Goal: Check status: Check status

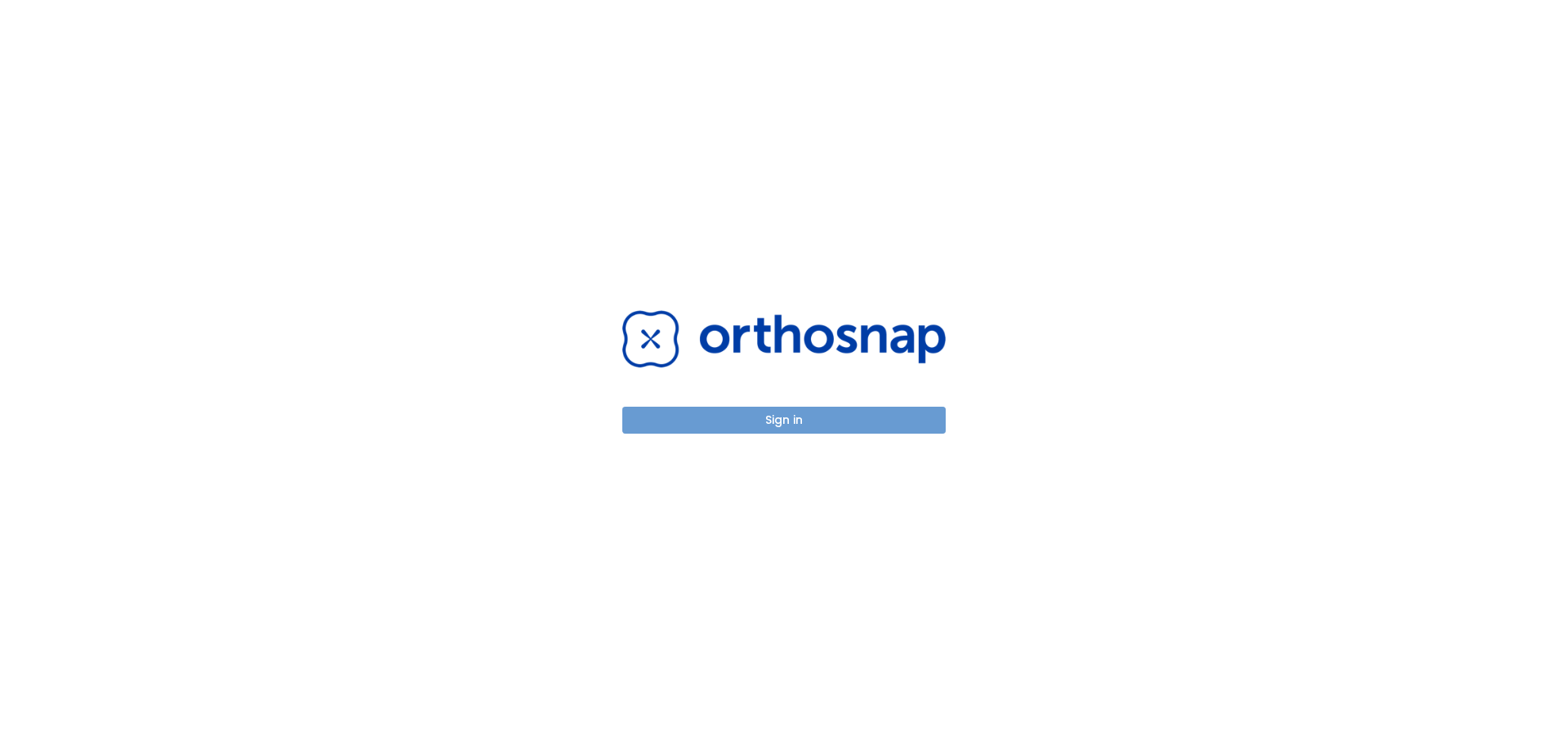
click at [810, 428] on button "Sign in" at bounding box center [784, 420] width 323 height 27
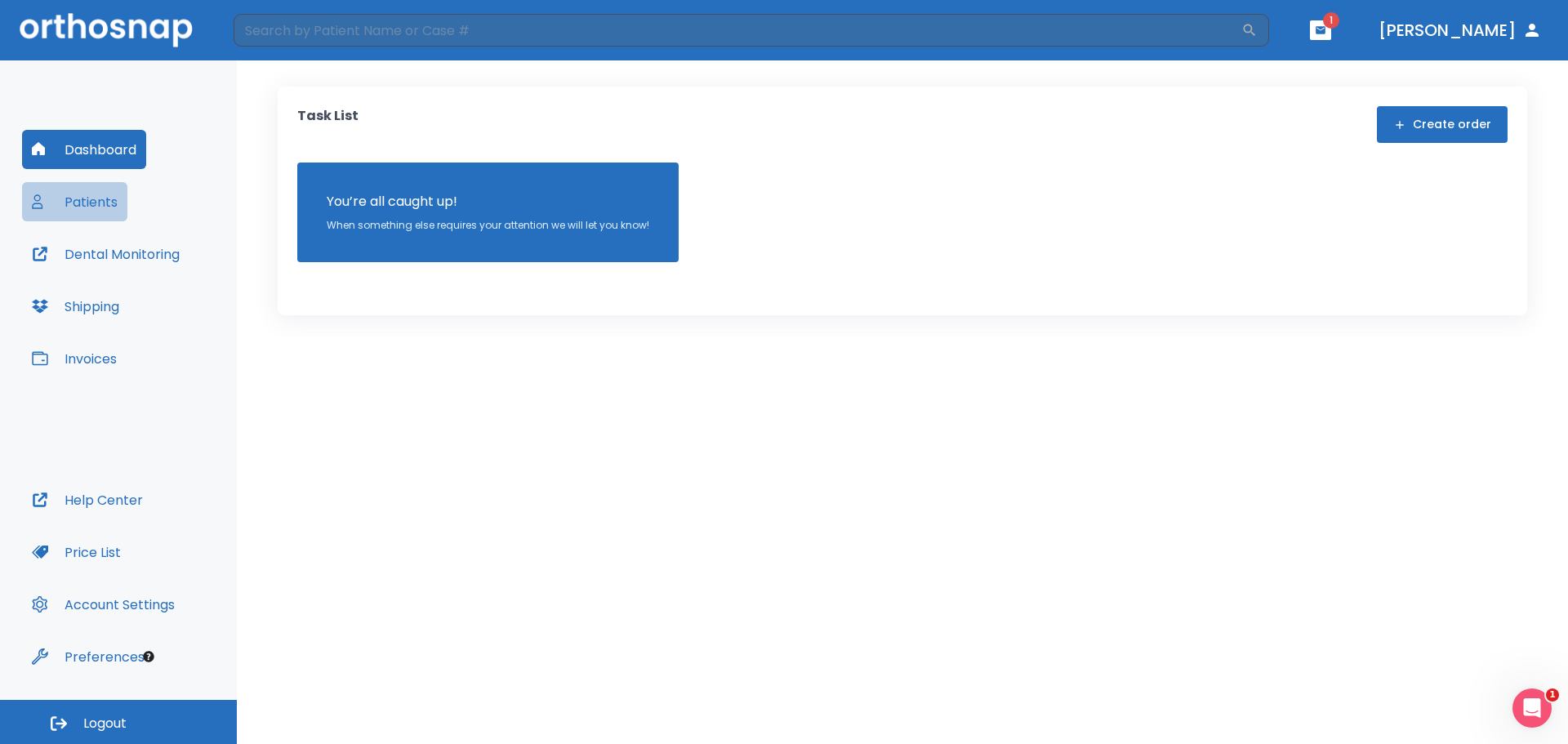
click at [109, 200] on button "Patients" at bounding box center [74, 201] width 105 height 40
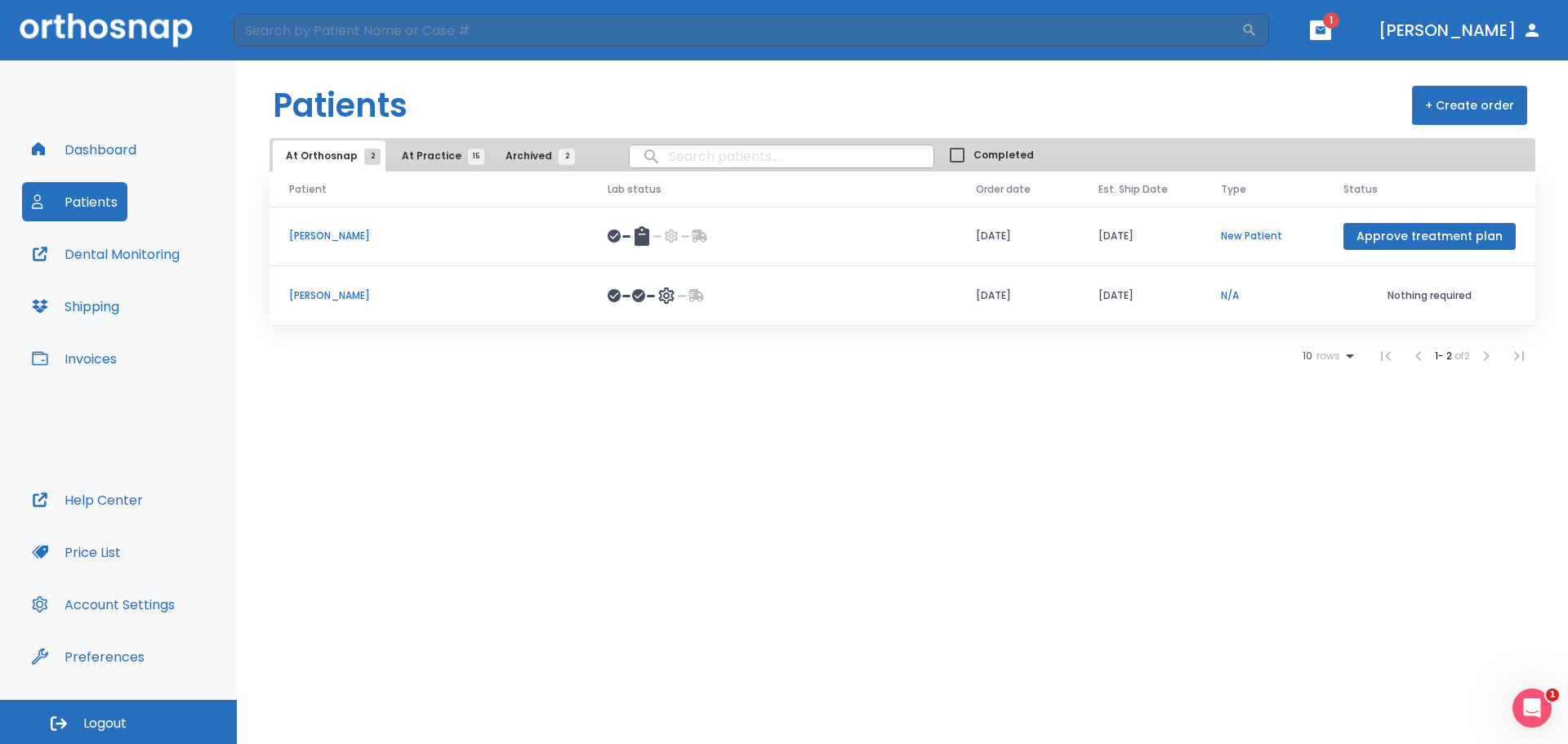
click at [308, 239] on p "Joe Heald" at bounding box center [429, 236] width 279 height 14
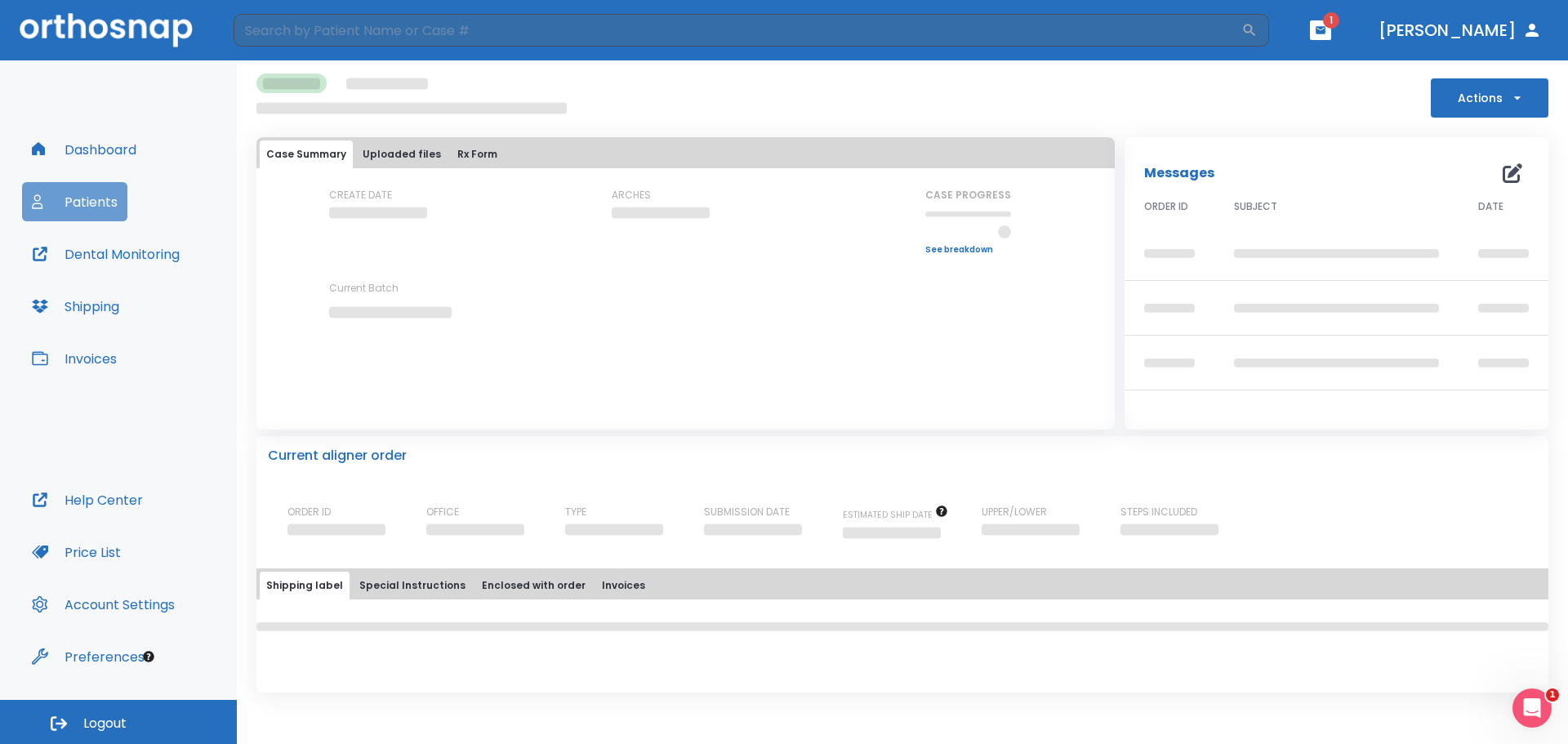
click at [91, 205] on button "Patients" at bounding box center [74, 201] width 105 height 40
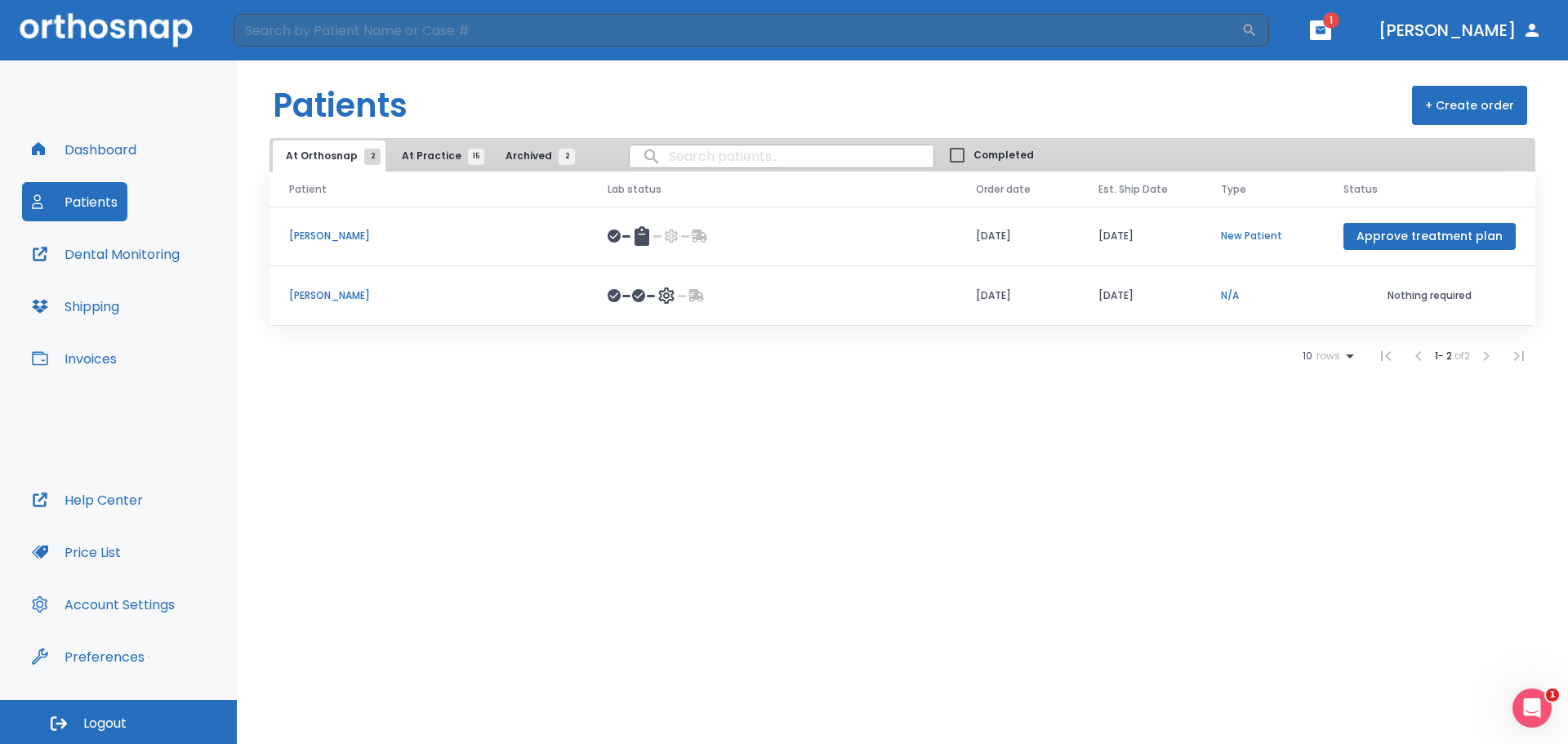
click at [527, 155] on span "Archived 2" at bounding box center [536, 156] width 61 height 14
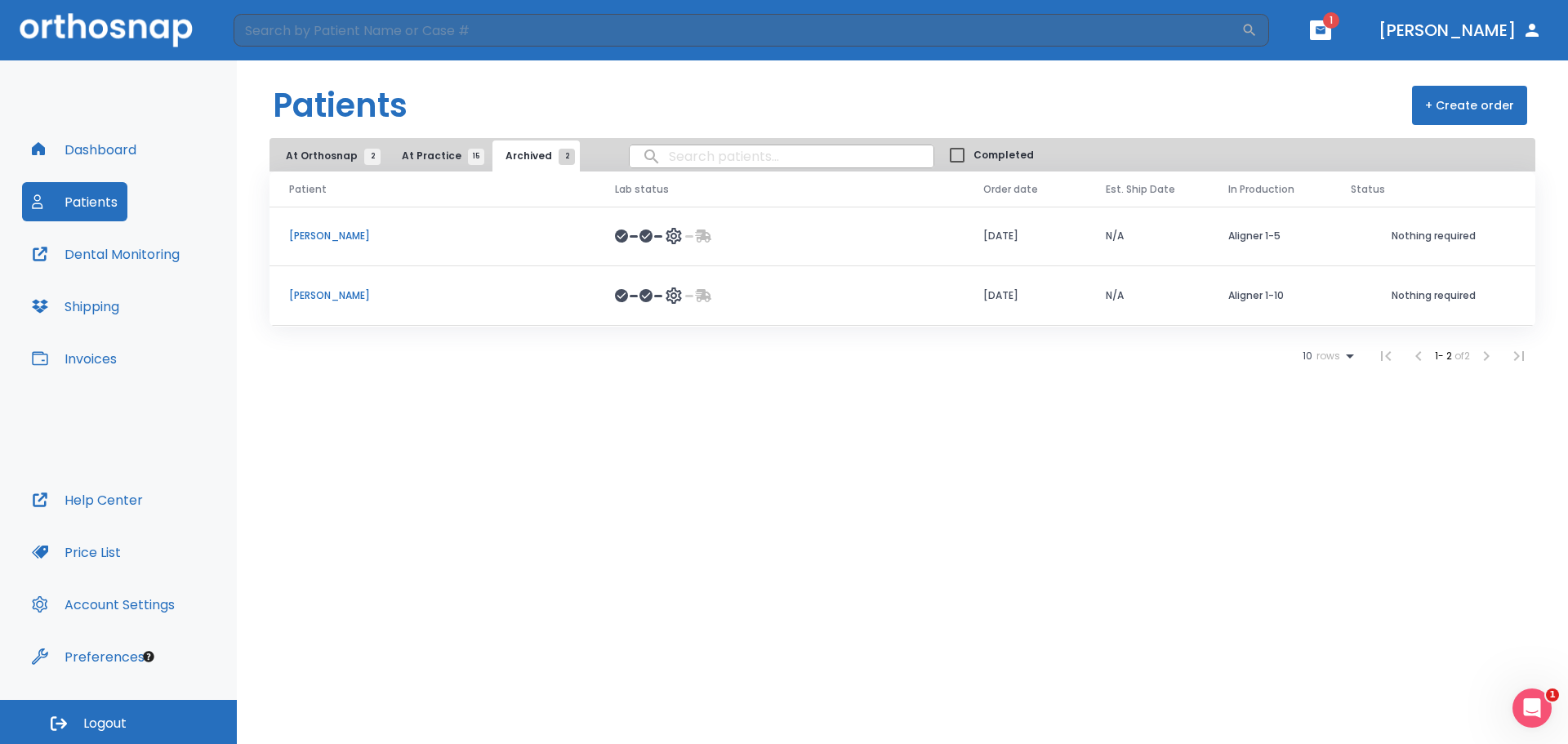
click at [414, 153] on span "At Practice 15" at bounding box center [439, 156] width 74 height 14
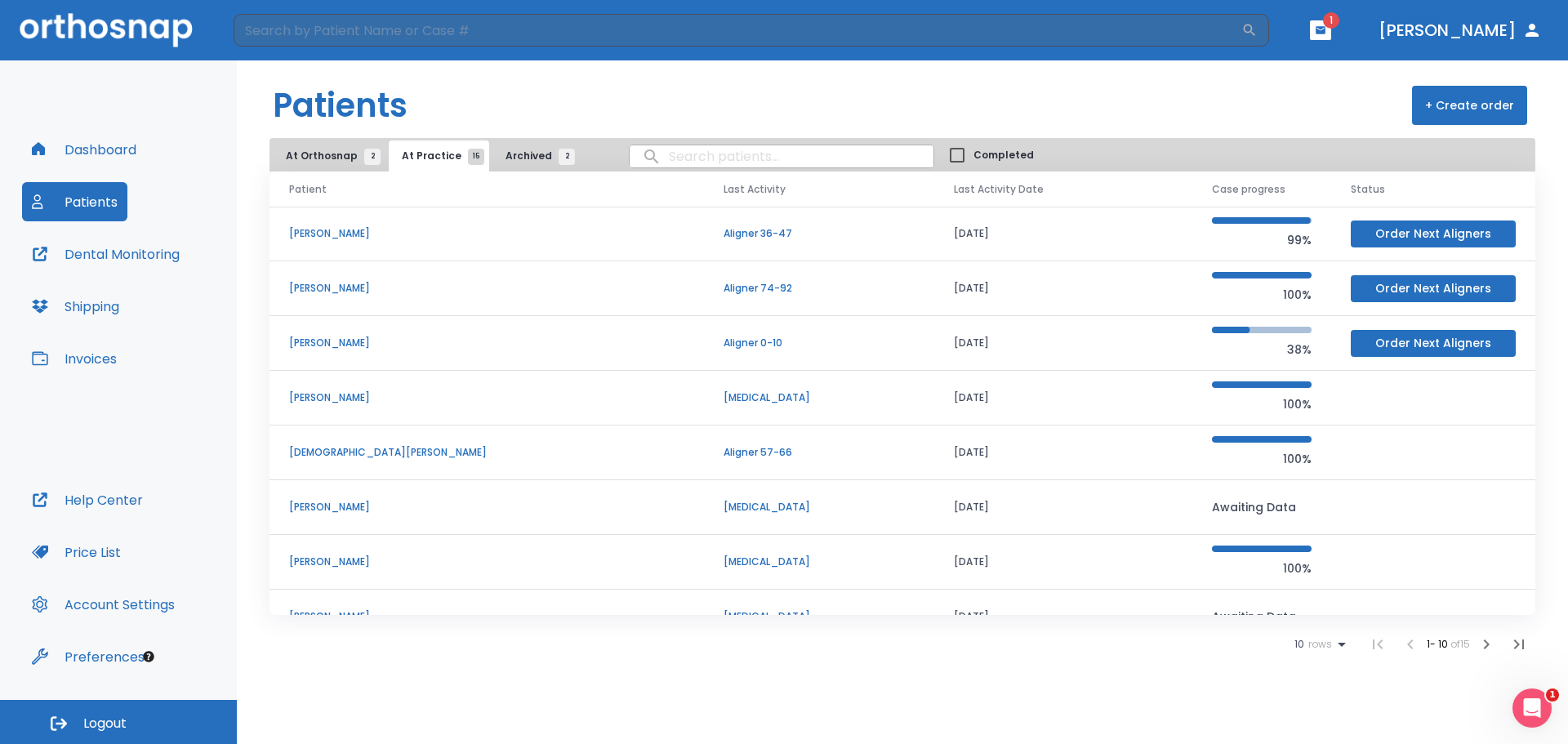
click at [331, 231] on p "Wren Reindel" at bounding box center [487, 233] width 395 height 14
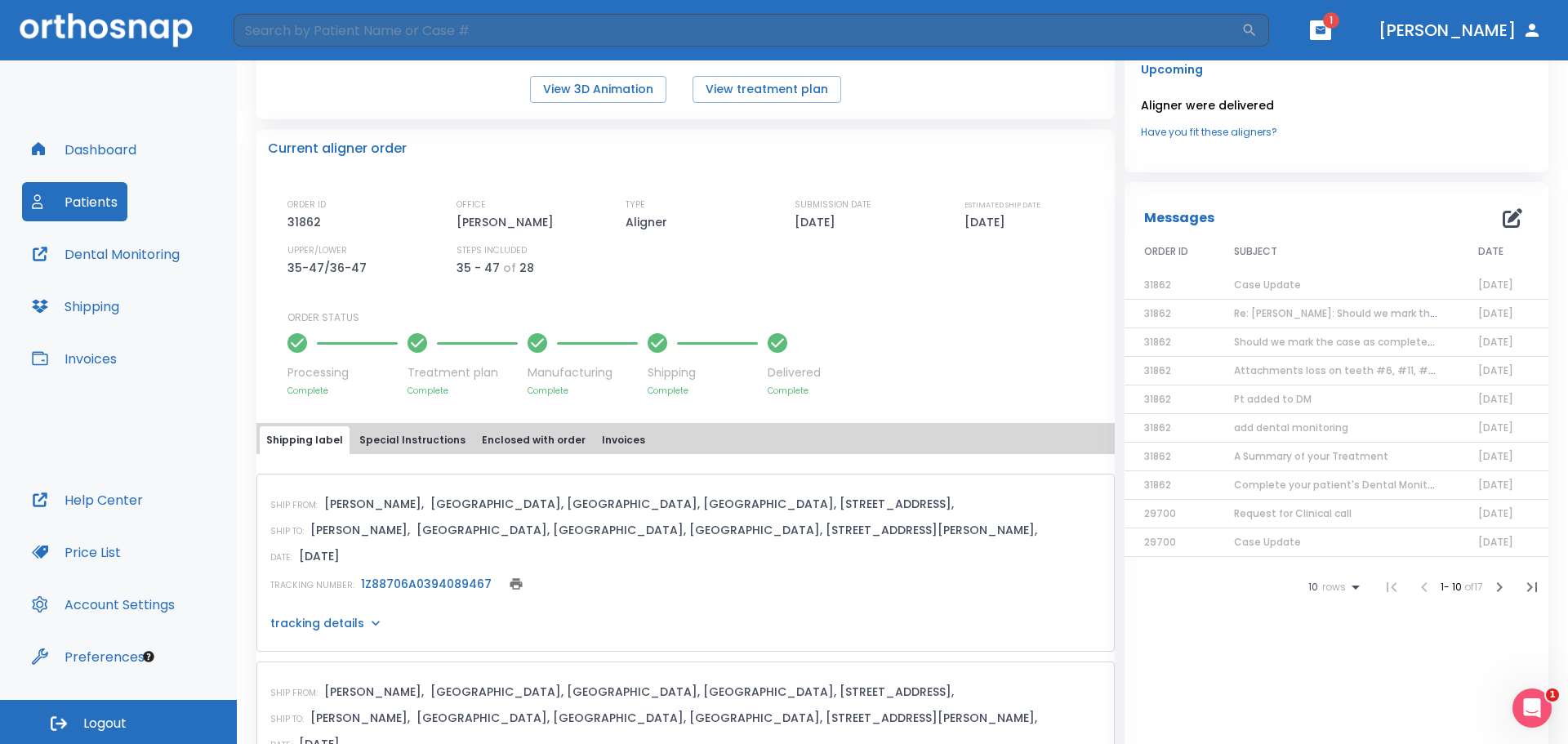
scroll to position [327, 0]
click at [1244, 283] on span "Case Update" at bounding box center [1268, 281] width 67 height 14
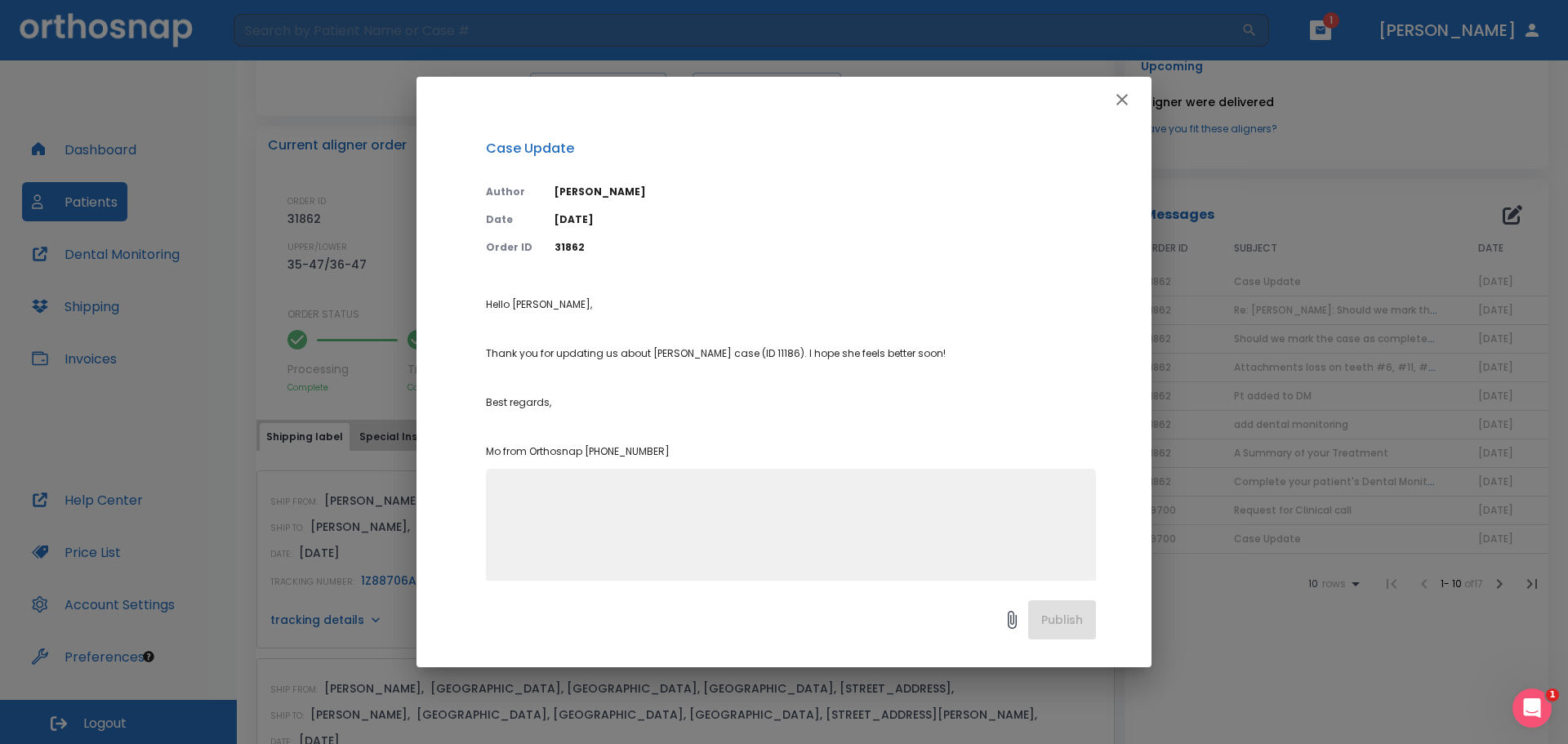
click at [1128, 98] on icon "button" at bounding box center [1121, 99] width 19 height 19
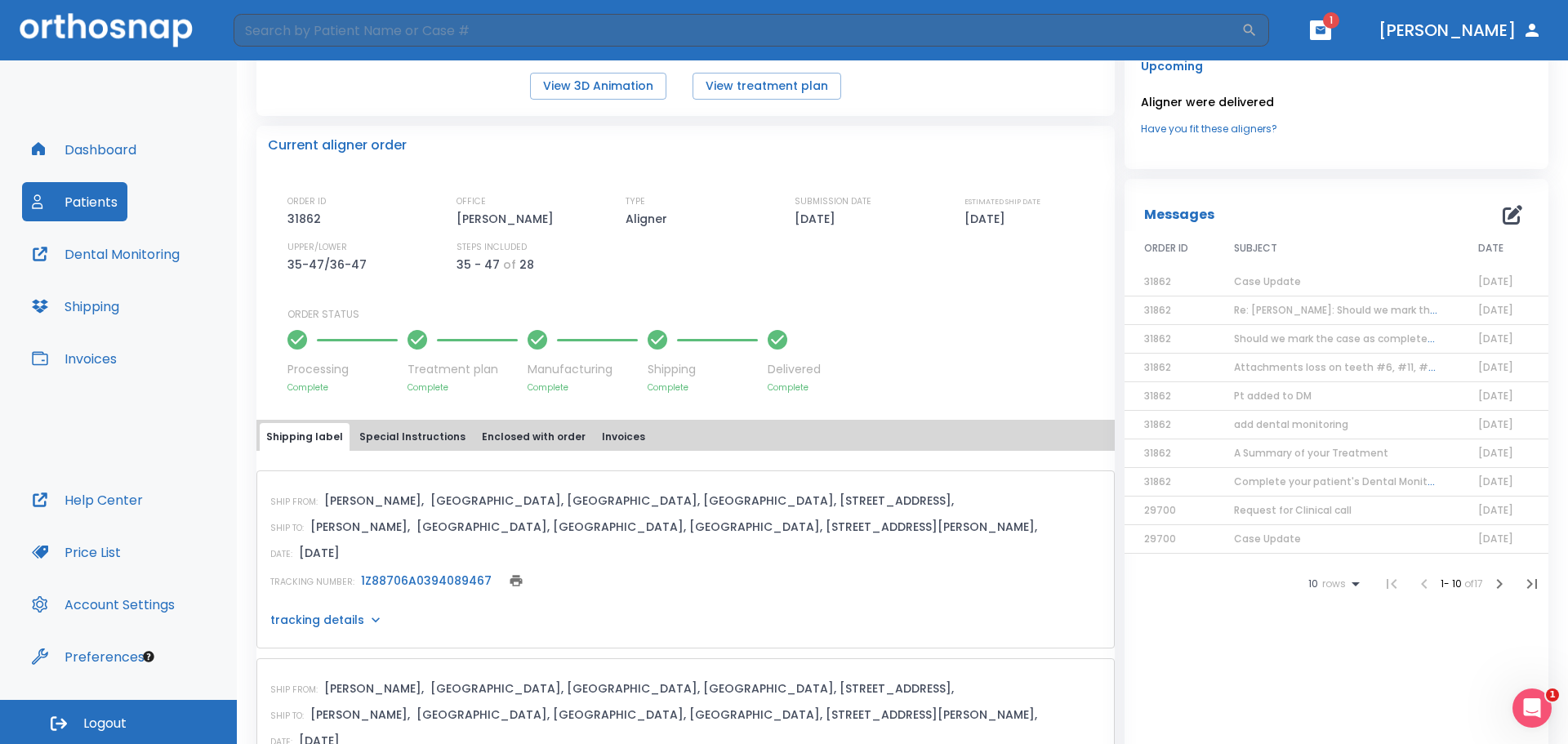
click at [1382, 314] on span "Re: Wren Reindel: Should we mark the case as completed? | [11186:31862]" at bounding box center [1422, 310] width 378 height 14
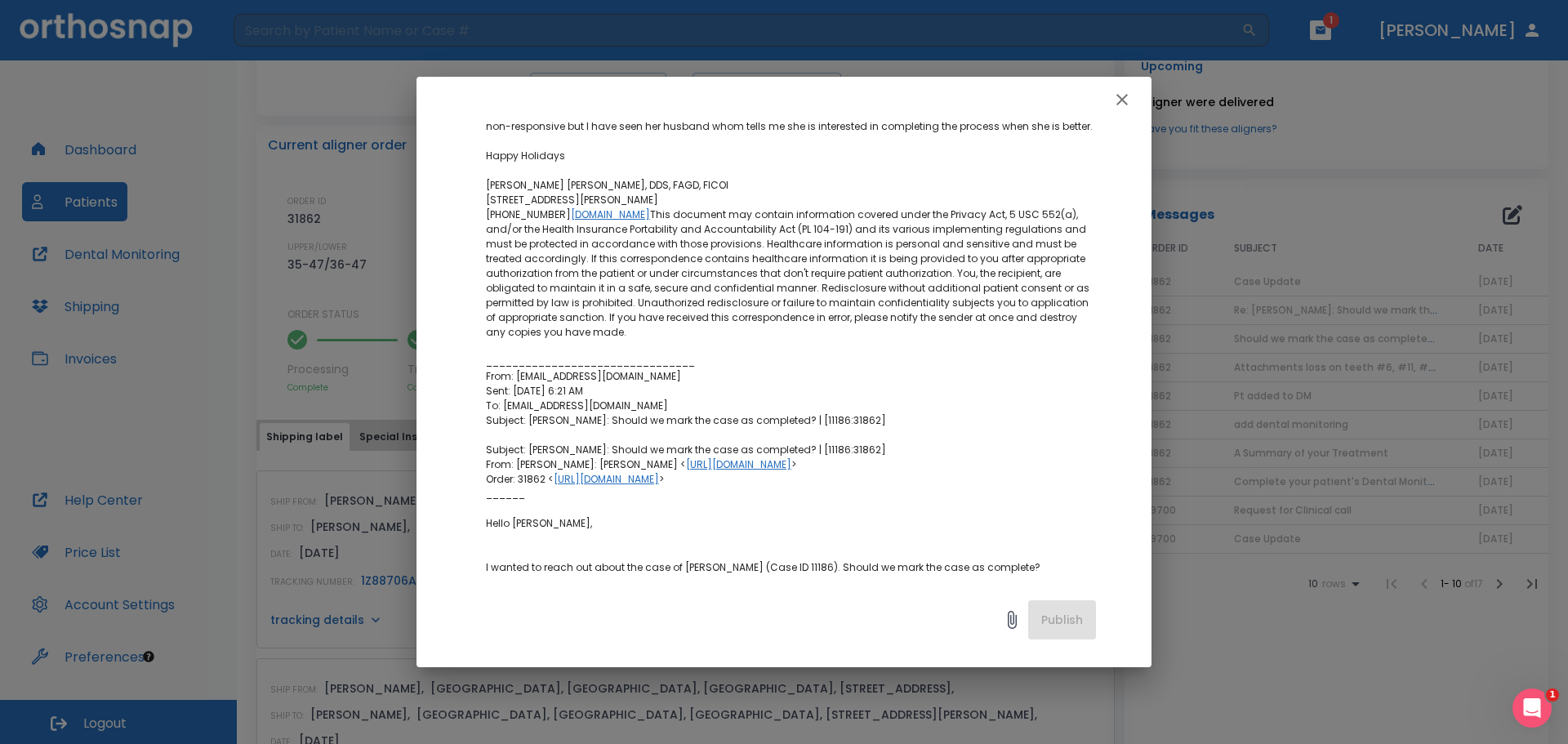
scroll to position [0, 0]
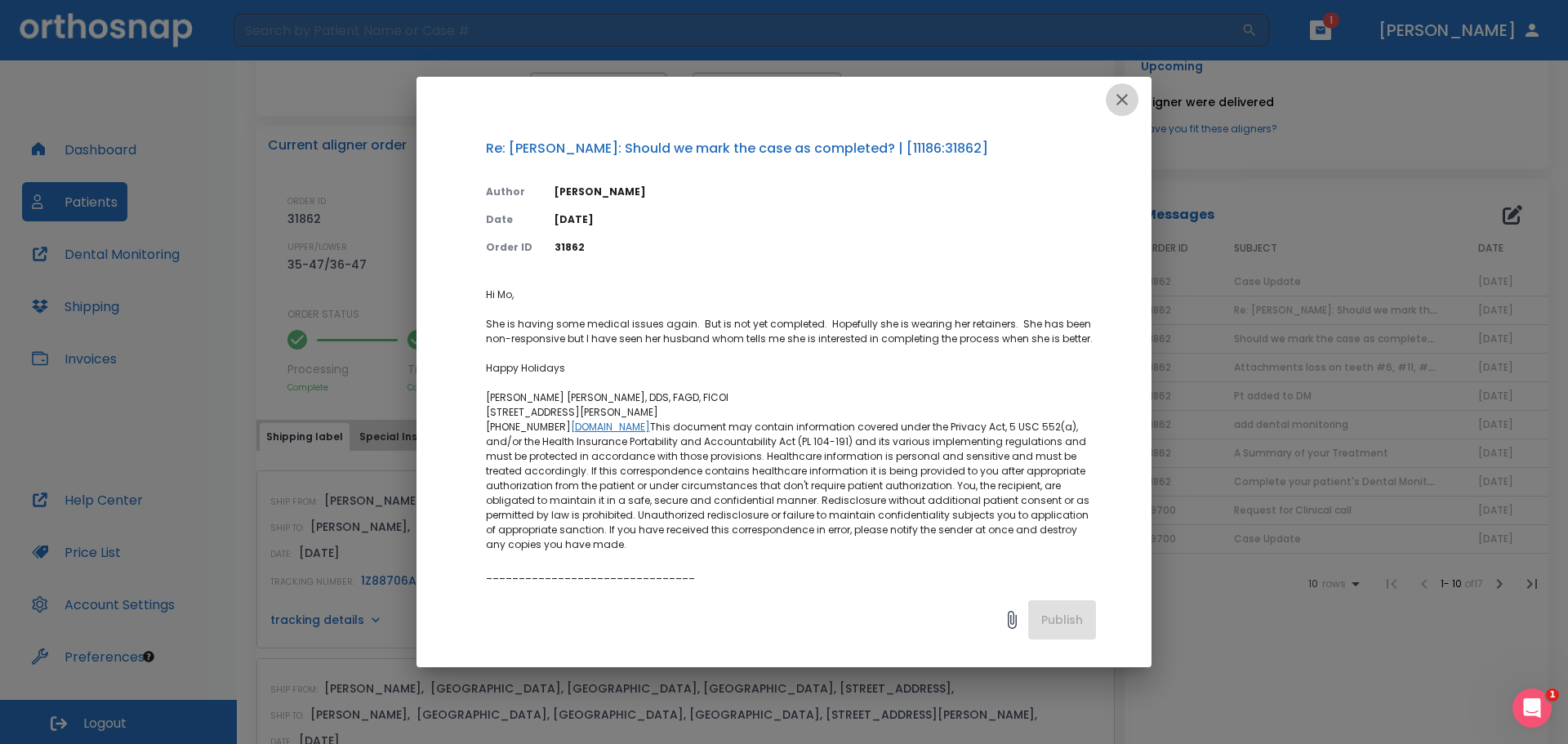
click at [1114, 104] on icon "button" at bounding box center [1121, 99] width 19 height 19
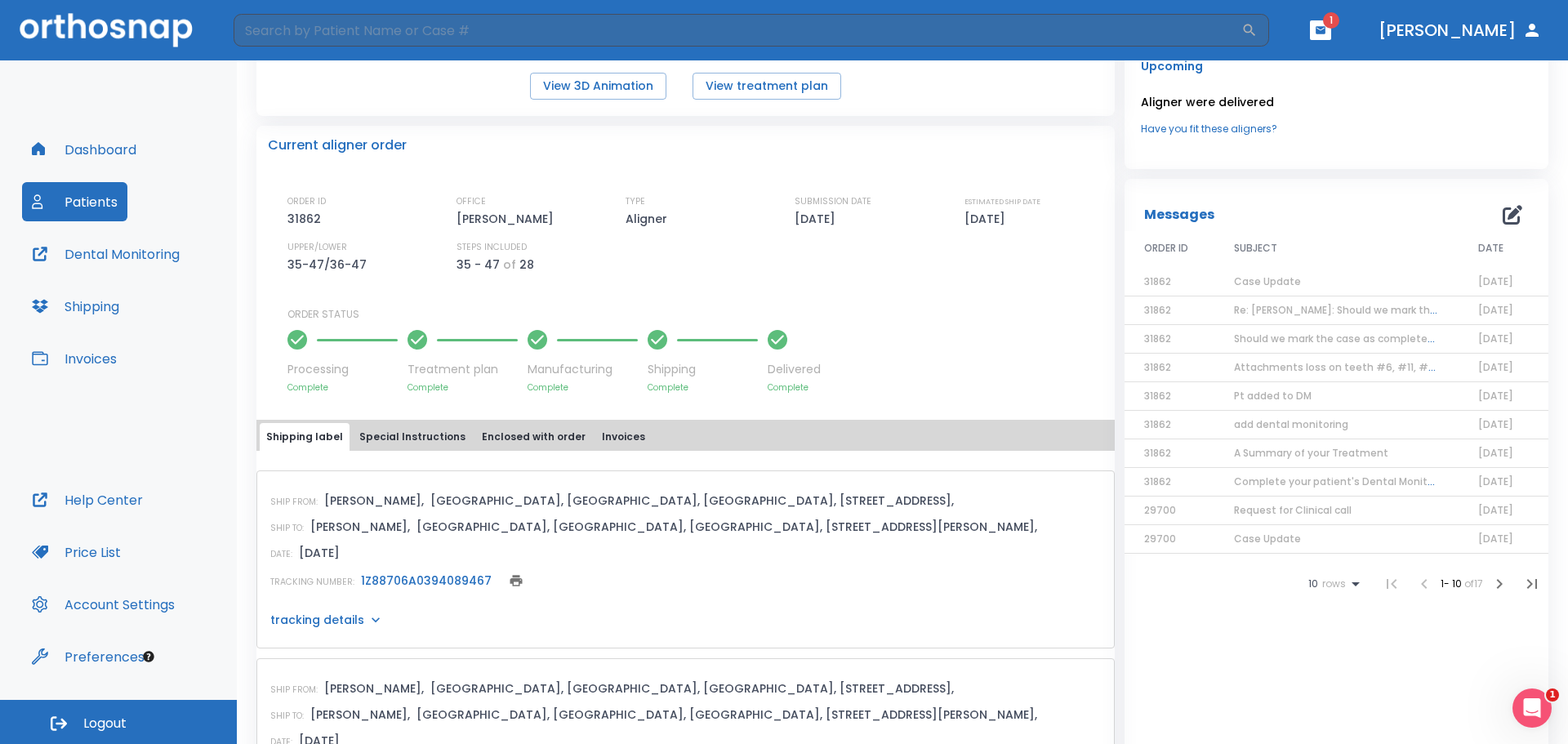
click at [1259, 396] on span "Pt added to DM" at bounding box center [1273, 396] width 77 height 14
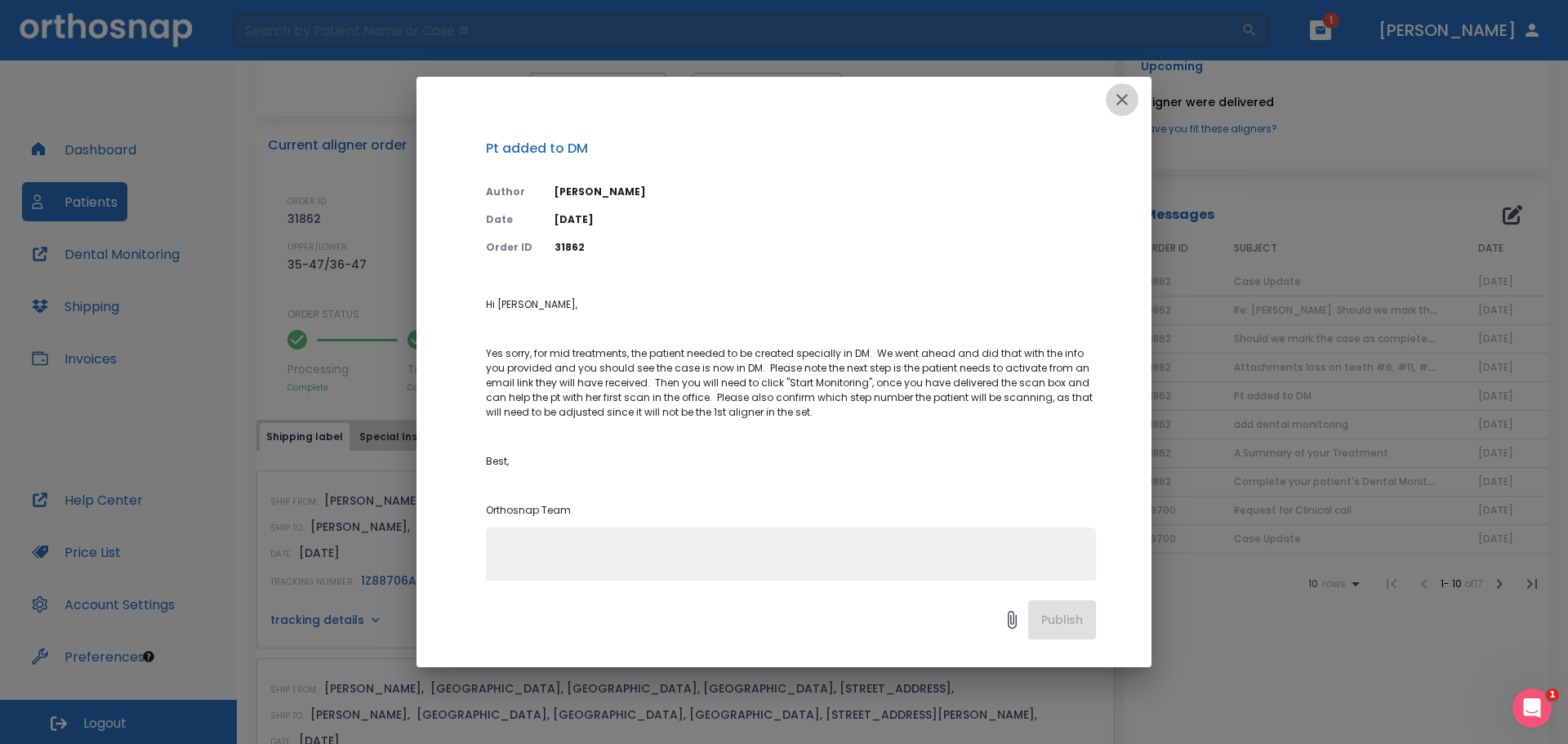
click at [1126, 98] on icon "button" at bounding box center [1121, 99] width 19 height 19
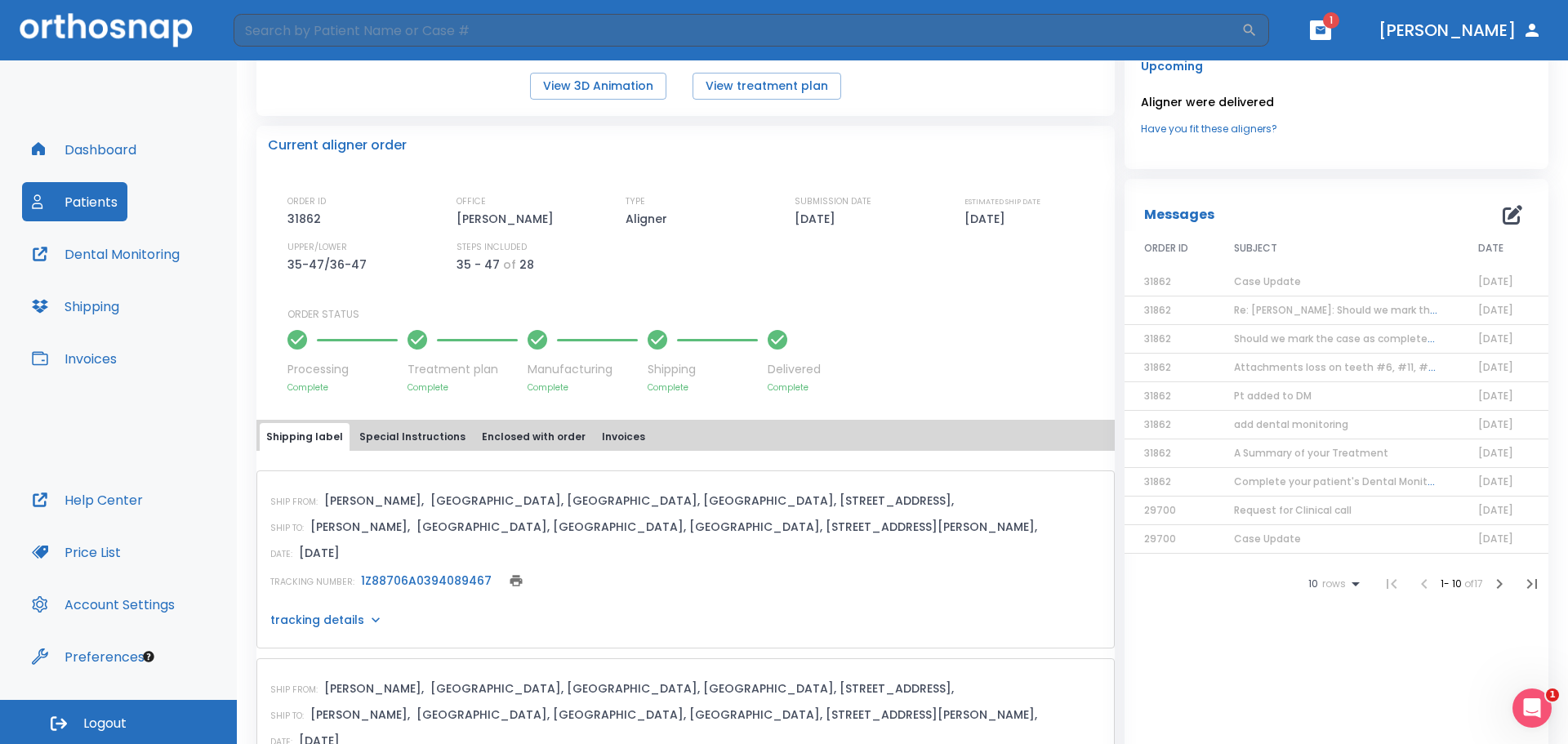
click at [1369, 31] on header "​ 1 Dr. Goslin" at bounding box center [784, 30] width 1568 height 61
click at [1326, 31] on icon "button" at bounding box center [1321, 30] width 12 height 12
click at [1306, 66] on li "david Shanks 1" at bounding box center [1321, 68] width 174 height 33
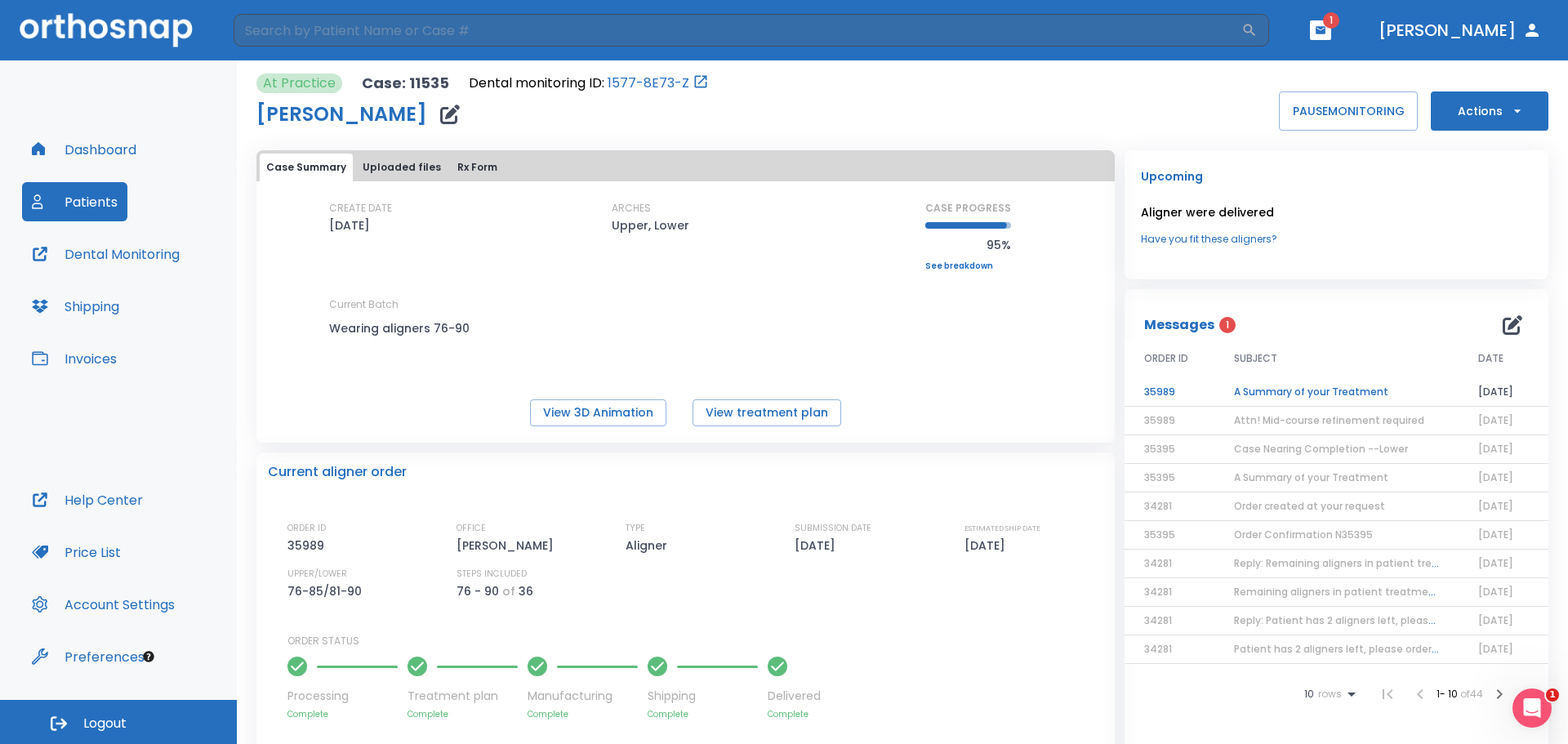
click at [1376, 386] on td "A Summary of your Treatment" at bounding box center [1337, 392] width 244 height 29
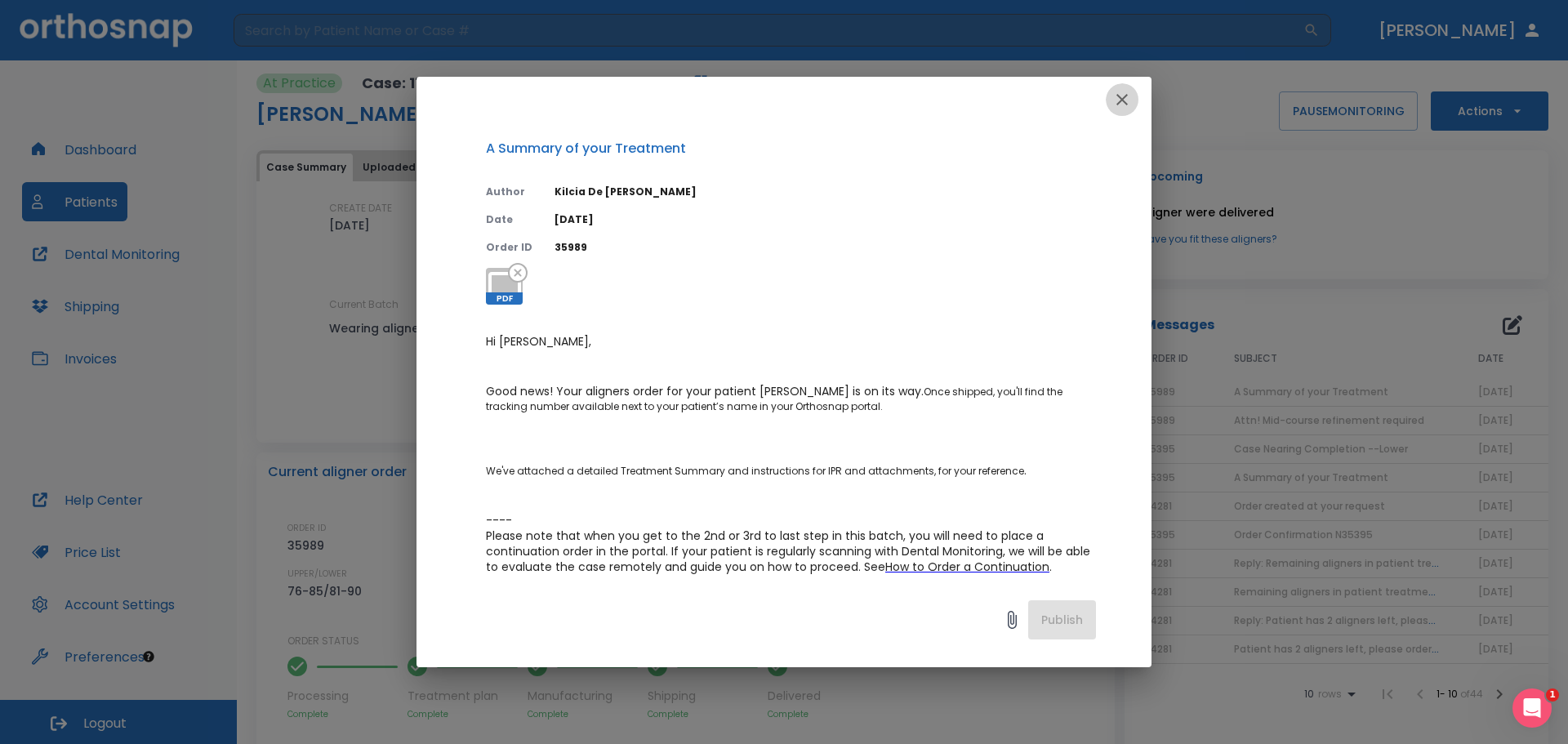
click at [1124, 99] on icon "button" at bounding box center [1121, 99] width 19 height 19
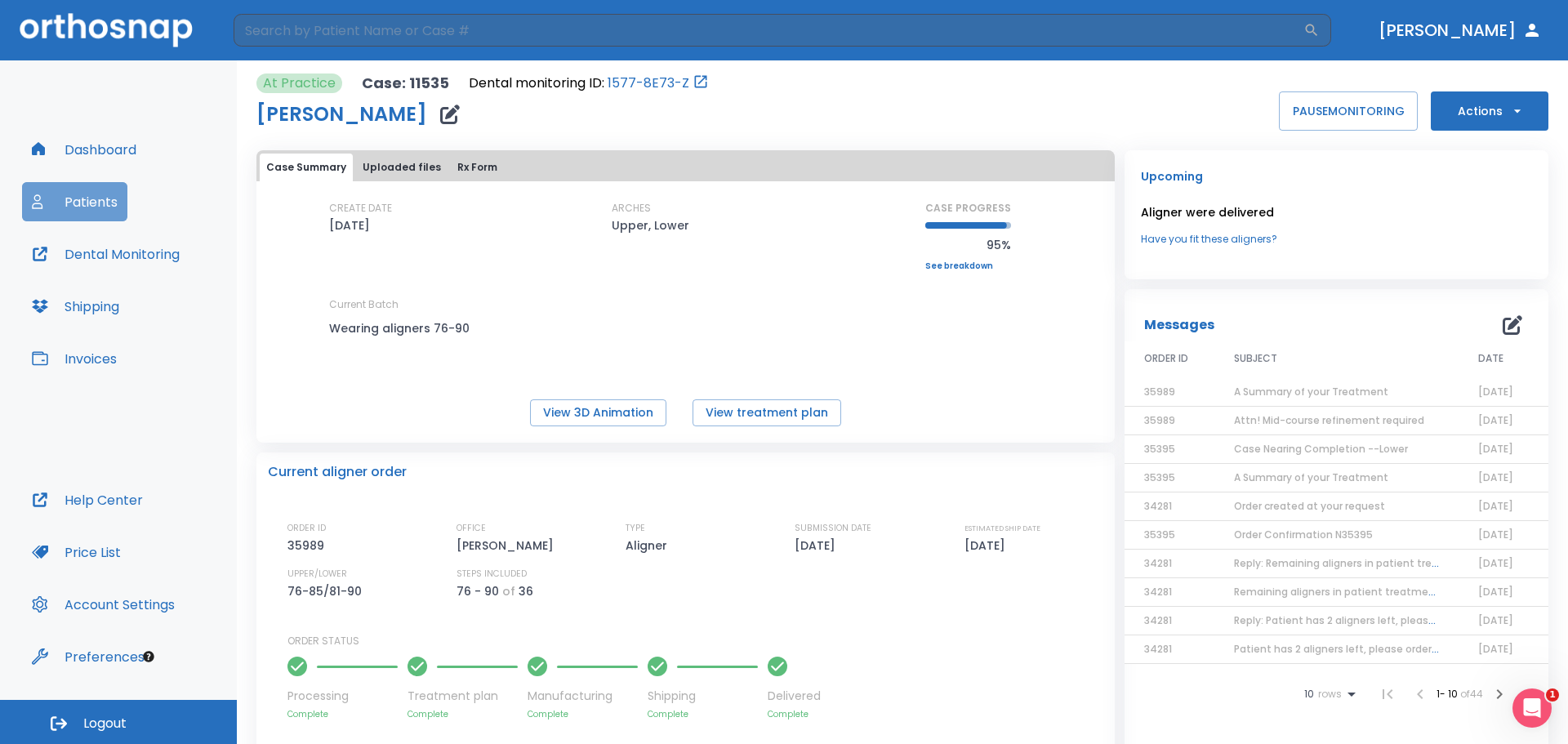
click at [60, 210] on button "Patients" at bounding box center [74, 201] width 105 height 40
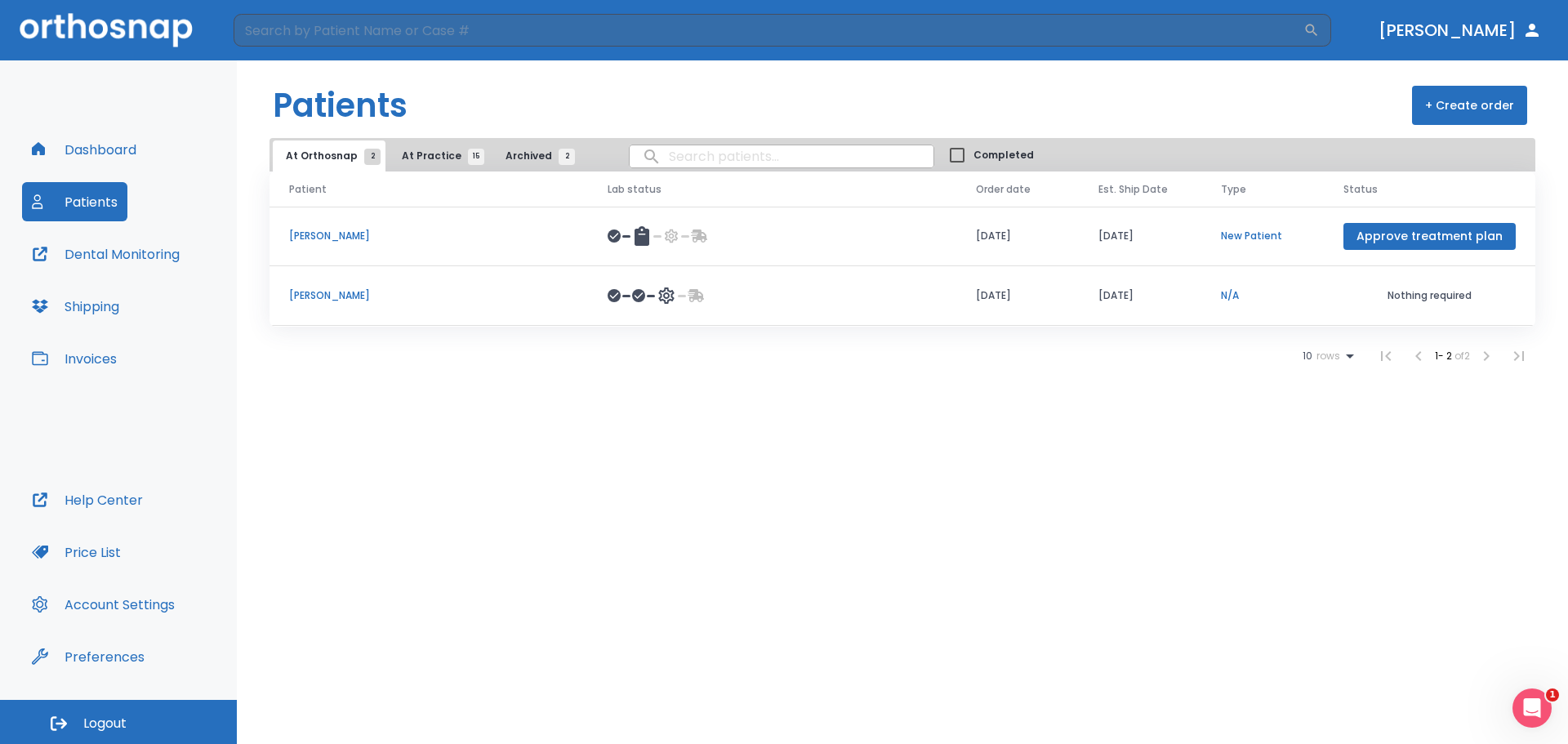
click at [355, 293] on p "[PERSON_NAME]" at bounding box center [429, 295] width 279 height 14
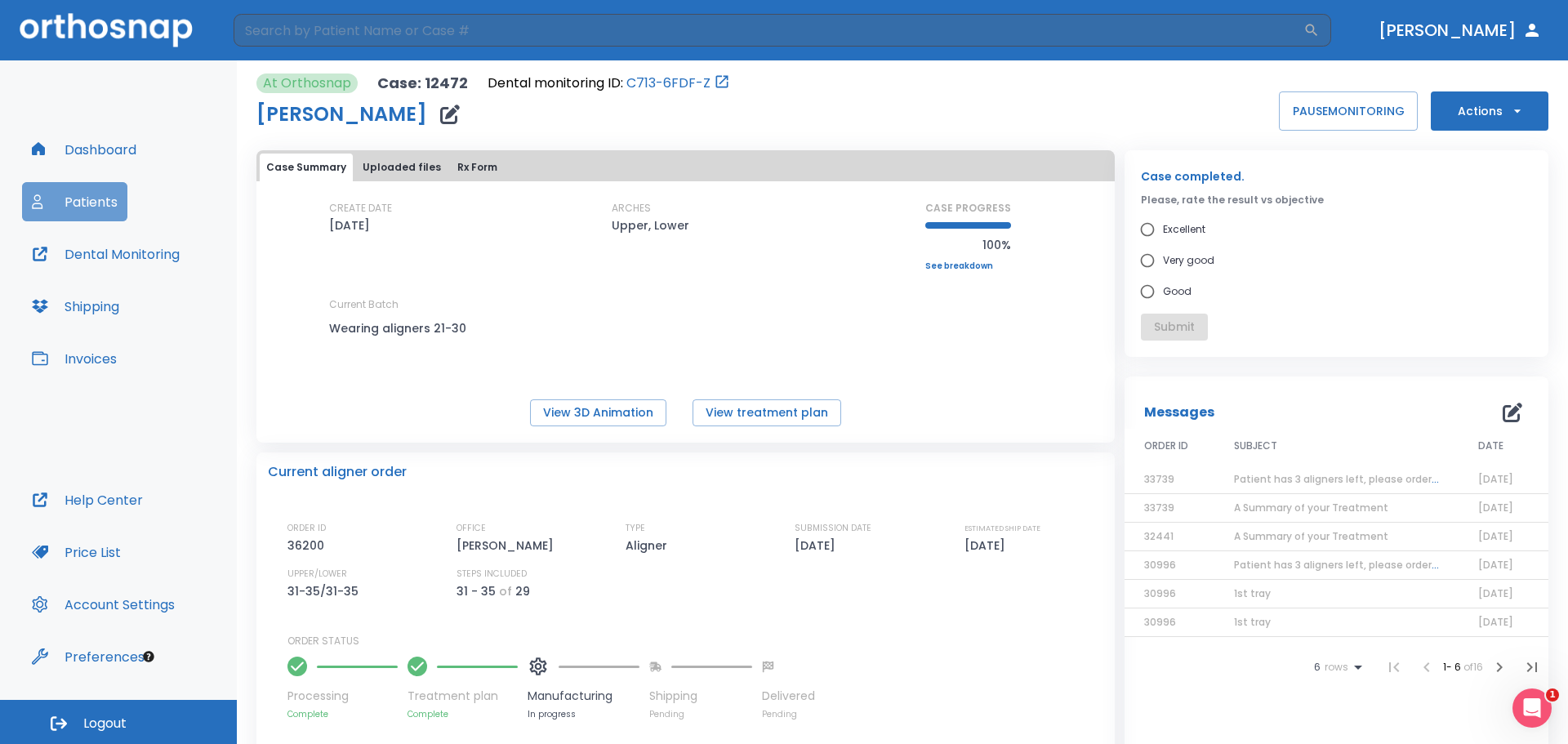
click at [93, 197] on button "Patients" at bounding box center [74, 201] width 105 height 40
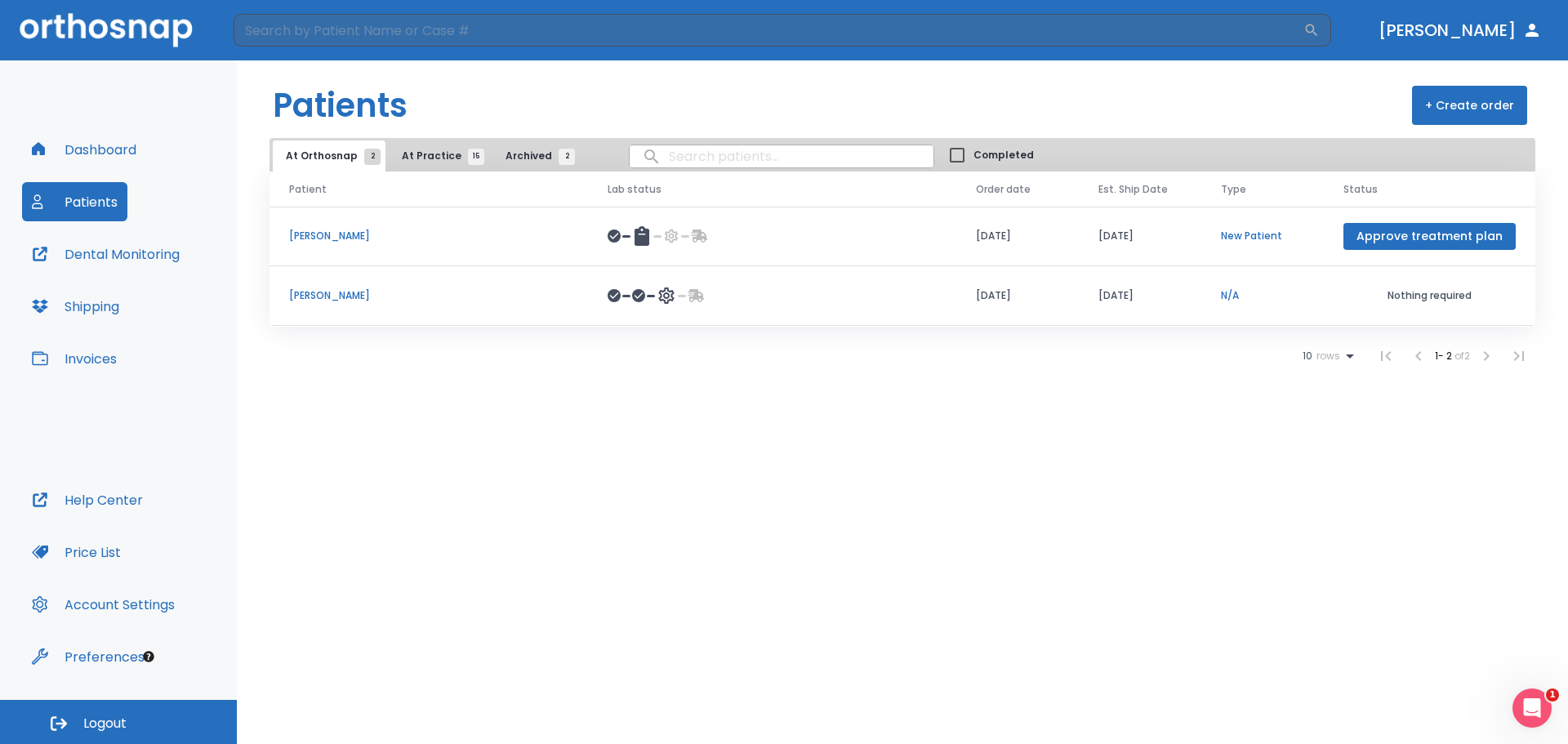
click at [346, 294] on p "[PERSON_NAME]" at bounding box center [429, 295] width 279 height 14
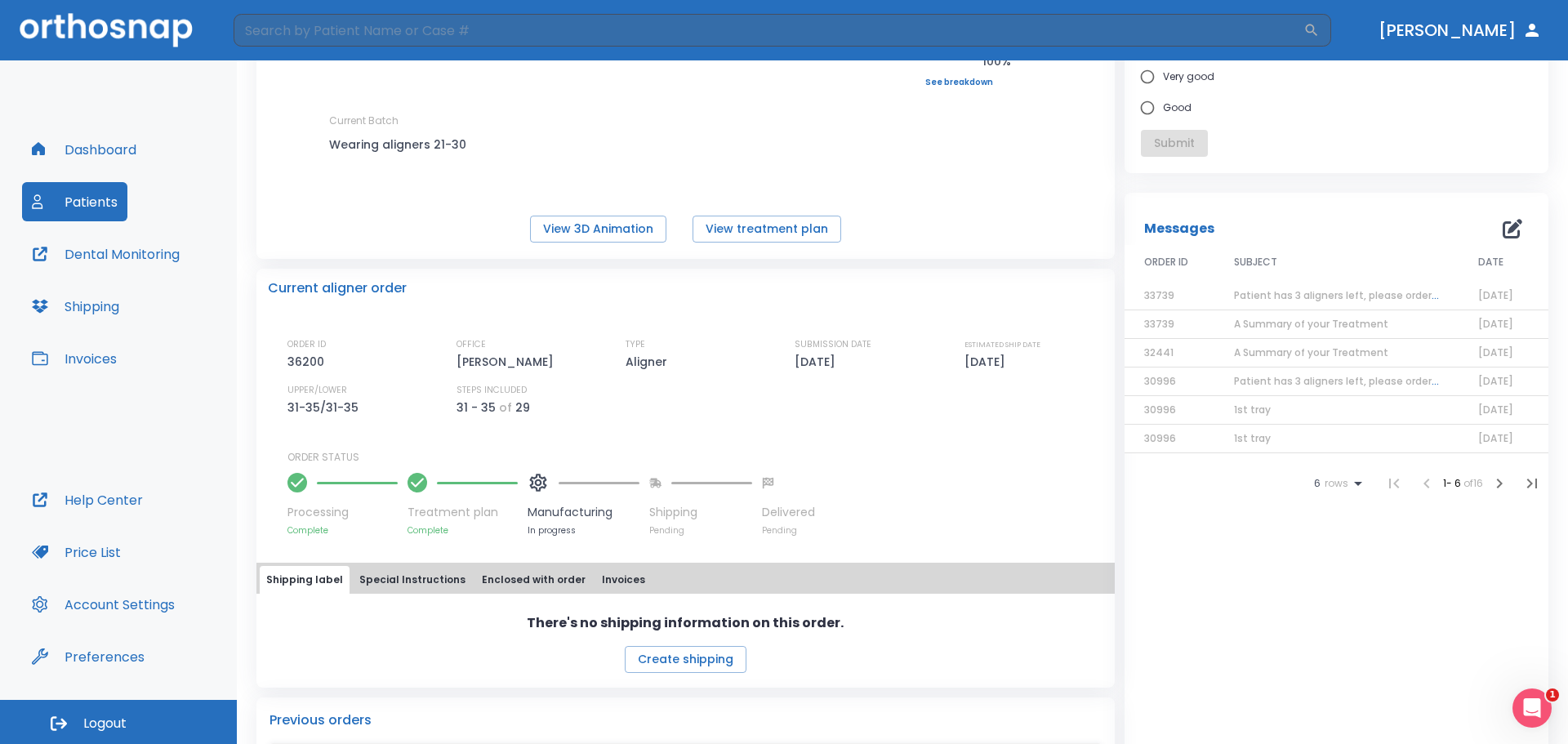
scroll to position [82, 0]
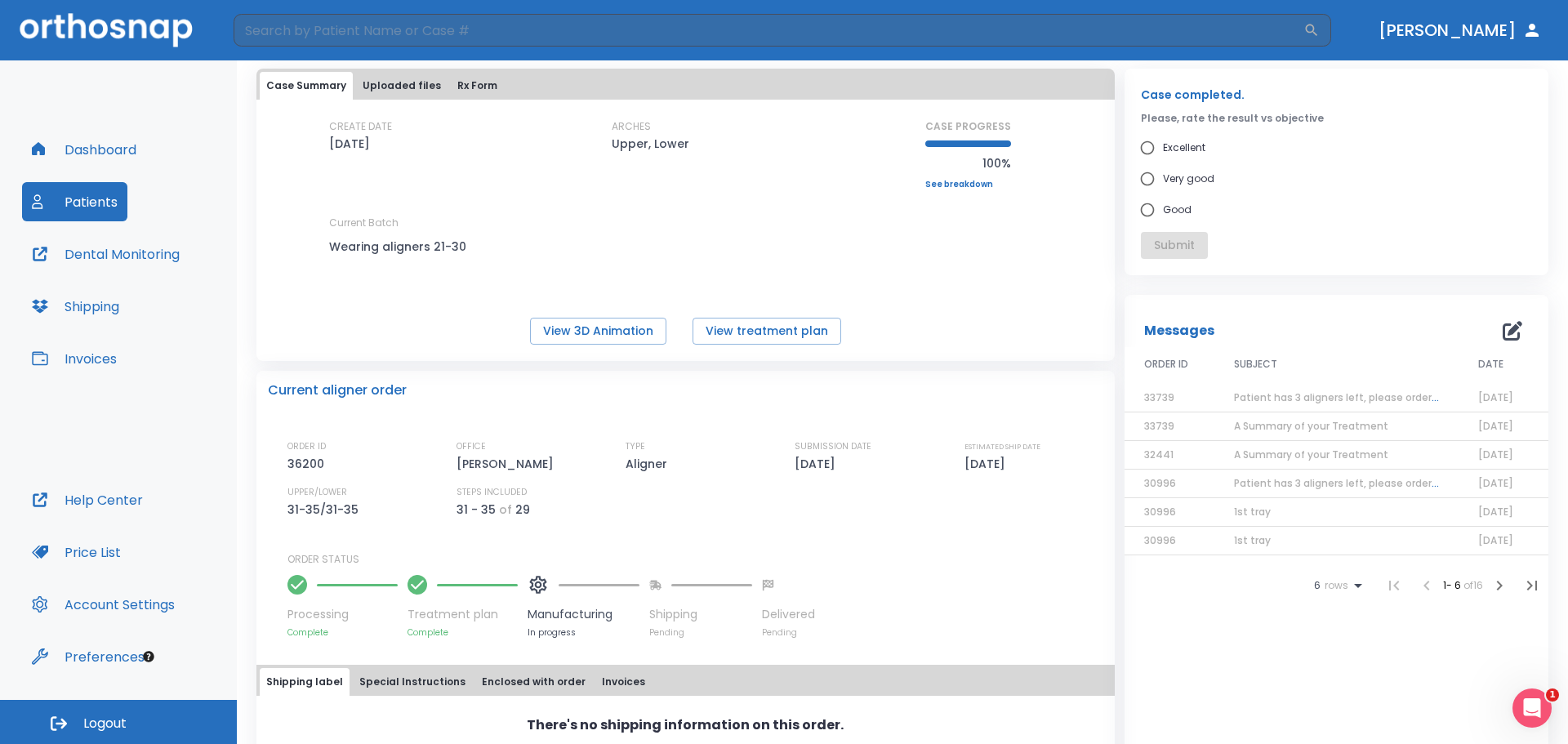
click at [1289, 392] on span "Patient has 3 aligners left, please order next set!" at bounding box center [1357, 397] width 246 height 14
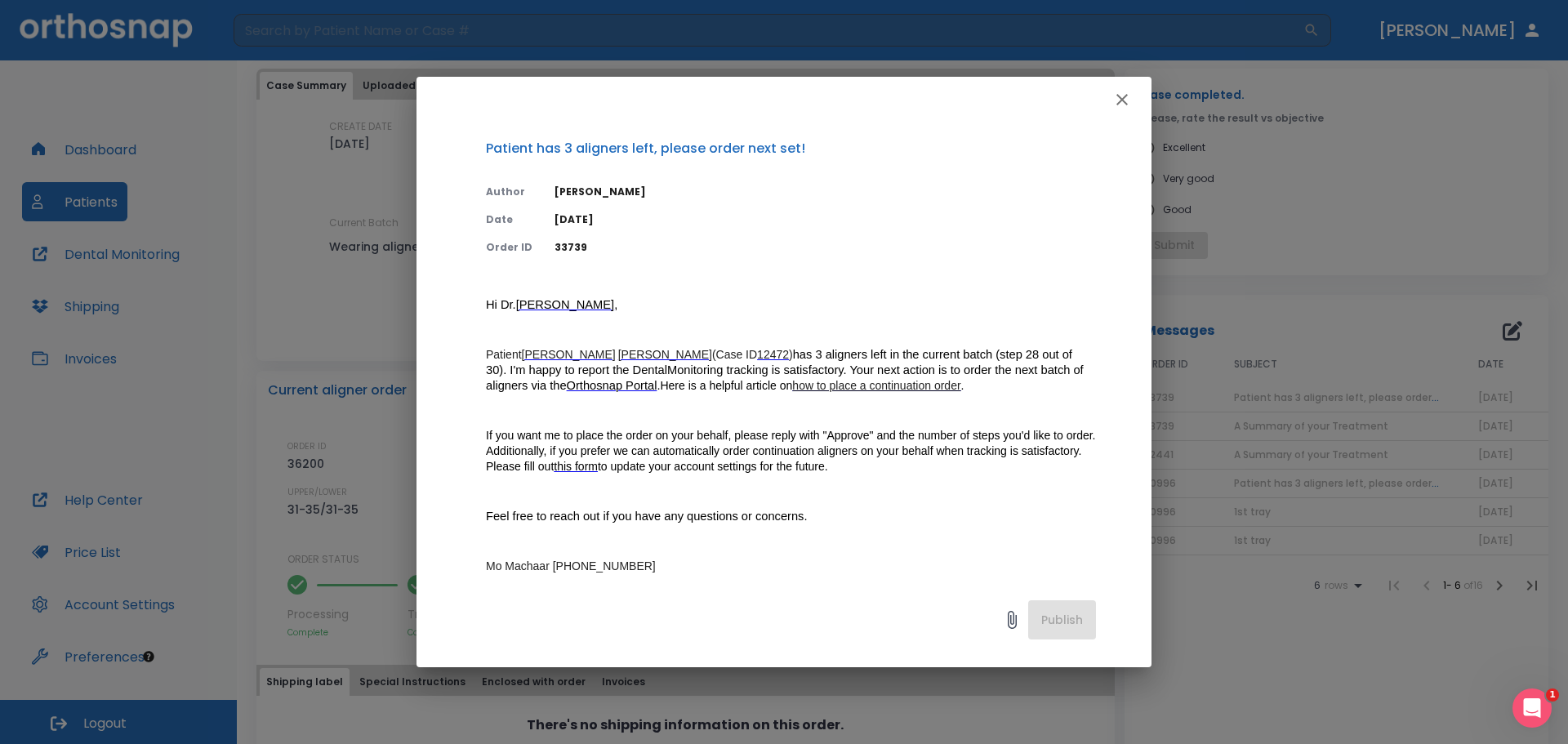
scroll to position [203, 0]
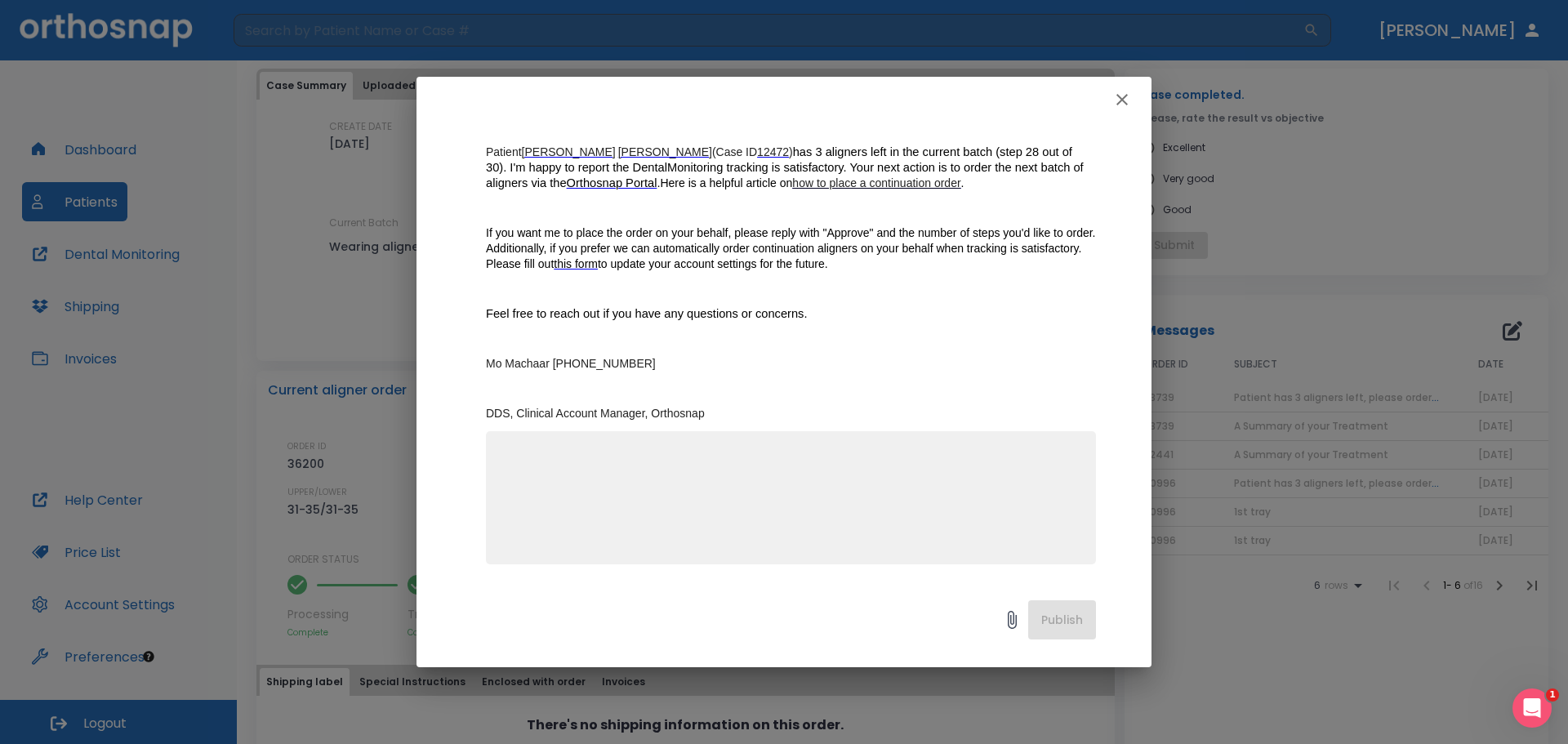
click at [1121, 102] on icon "button" at bounding box center [1121, 99] width 19 height 19
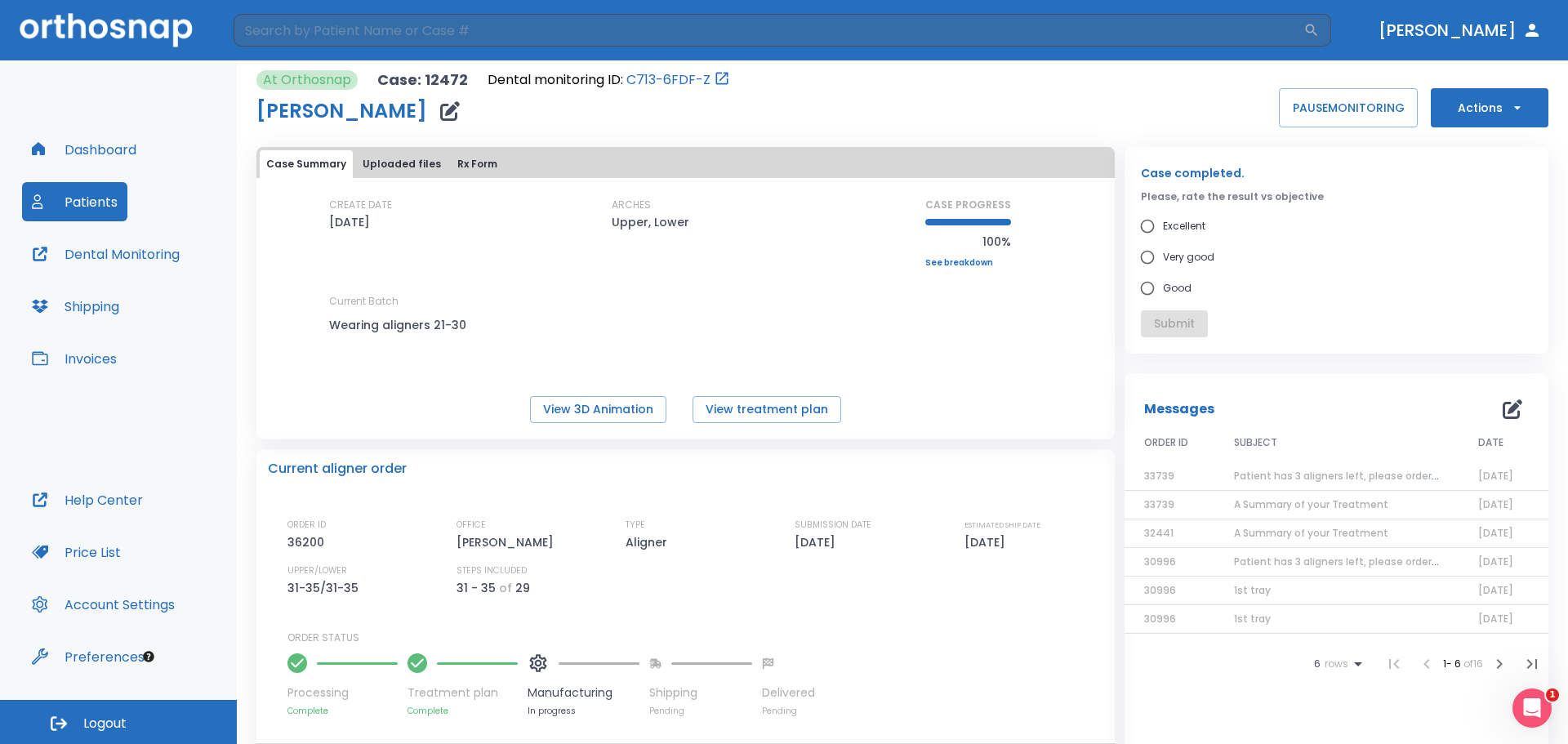
scroll to position [0, 0]
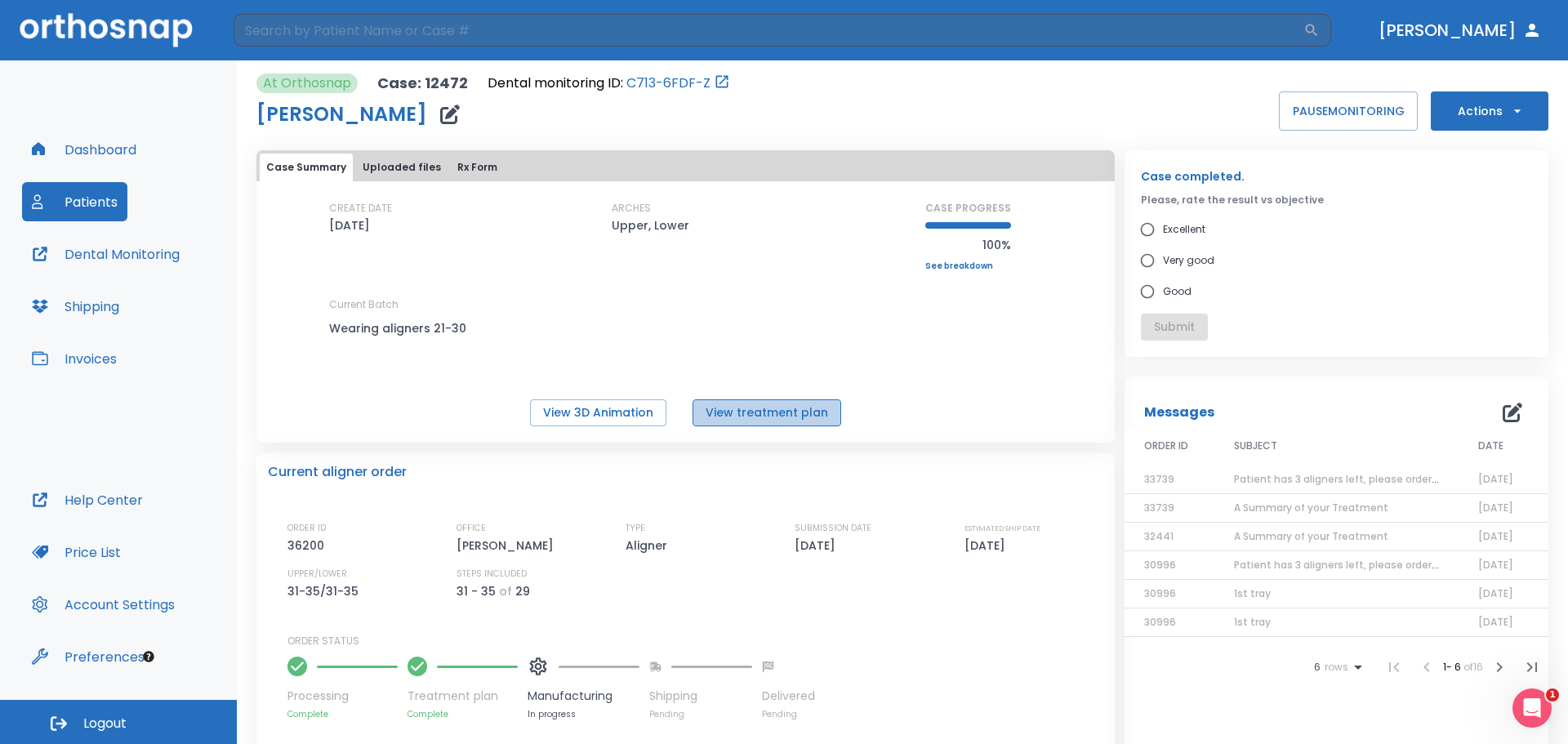
click at [782, 417] on button "View treatment plan" at bounding box center [766, 413] width 149 height 27
